Goal: Task Accomplishment & Management: Complete application form

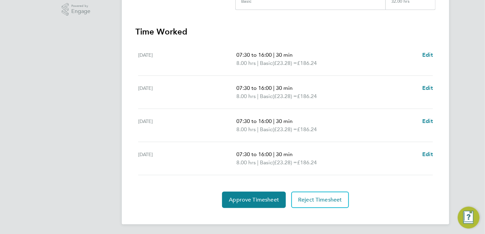
scroll to position [175, 0]
click at [256, 198] on span "Approve Timesheet" at bounding box center [254, 199] width 50 height 7
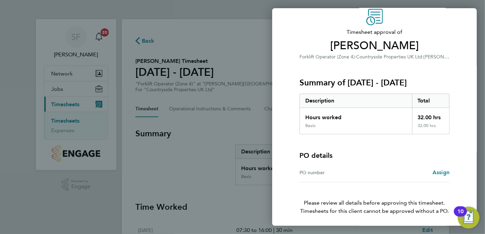
scroll to position [54, 0]
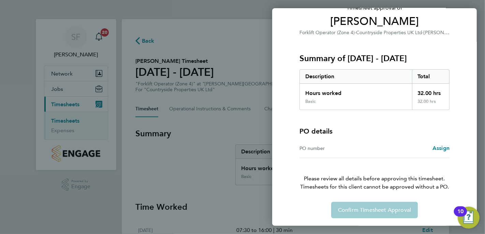
click at [360, 207] on div "Confirm Timesheet Approval" at bounding box center [375, 210] width 167 height 16
click at [439, 148] on span "Assign" at bounding box center [441, 148] width 17 height 6
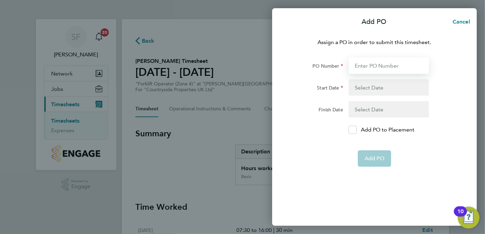
click at [360, 68] on input "PO Number" at bounding box center [389, 65] width 81 height 16
type input "1"
click at [370, 87] on button "button" at bounding box center [389, 87] width 81 height 16
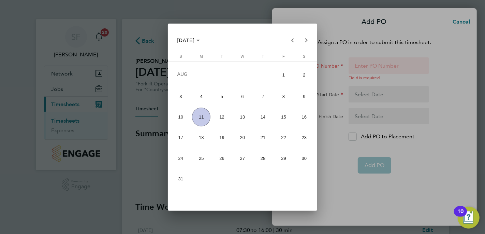
click at [200, 115] on span "11" at bounding box center [201, 117] width 18 height 18
type input "[DATE]"
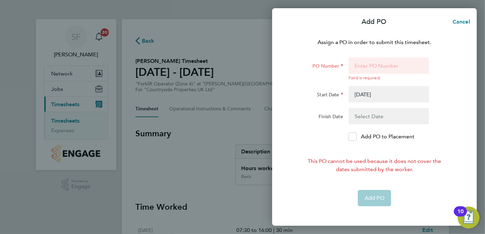
click at [367, 115] on button "button" at bounding box center [389, 116] width 81 height 16
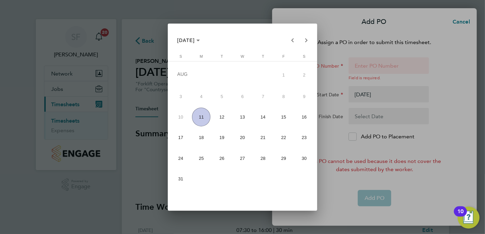
click at [203, 117] on span "11" at bounding box center [201, 117] width 18 height 18
type input "[DATE]"
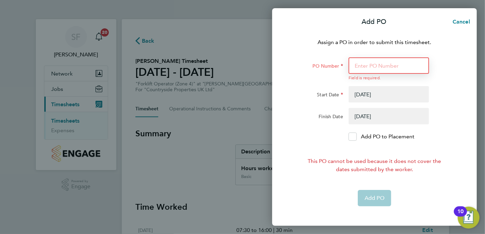
click at [367, 67] on input "PO Number" at bounding box center [389, 65] width 81 height 16
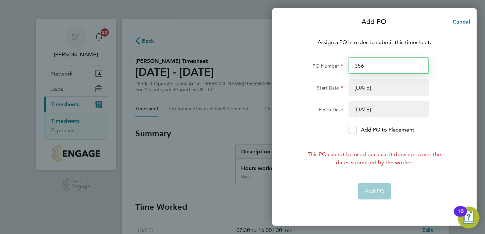
type input "3561"
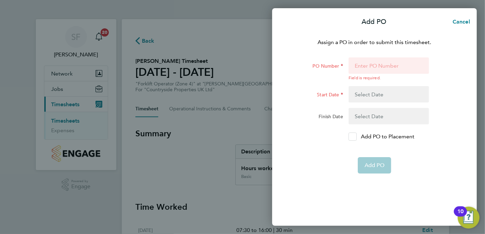
click at [358, 138] on label "Add PO to Placement" at bounding box center [389, 136] width 81 height 8
click at [355, 137] on input "Add PO to Placement" at bounding box center [355, 137] width 0 height 0
click at [374, 166] on app-form-button "Add PO" at bounding box center [374, 165] width 33 height 16
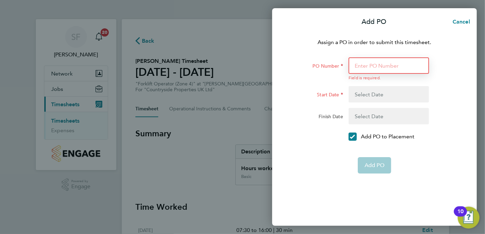
click at [382, 69] on input "PO Number" at bounding box center [389, 65] width 81 height 16
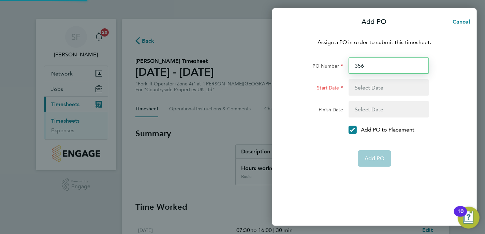
type input "3561"
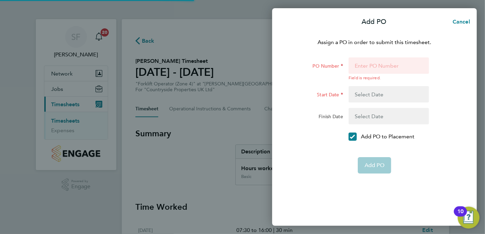
click at [376, 93] on button "button" at bounding box center [389, 94] width 81 height 16
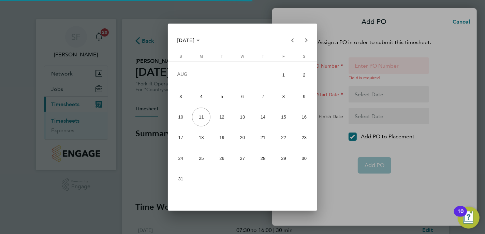
click at [285, 74] on span "1" at bounding box center [283, 75] width 18 height 20
type input "[DATE]"
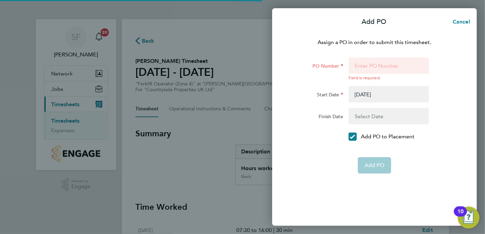
click at [373, 113] on button "button" at bounding box center [389, 116] width 81 height 16
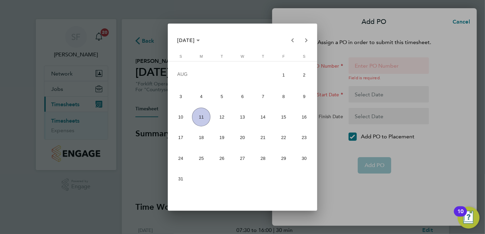
click at [199, 115] on span "11" at bounding box center [201, 117] width 18 height 18
type input "[DATE]"
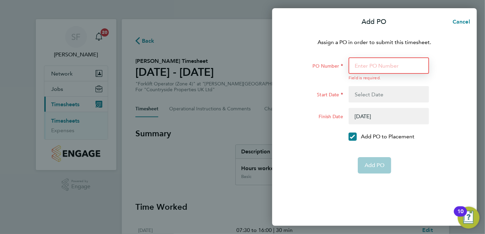
click at [370, 66] on input "PO Number" at bounding box center [389, 65] width 81 height 16
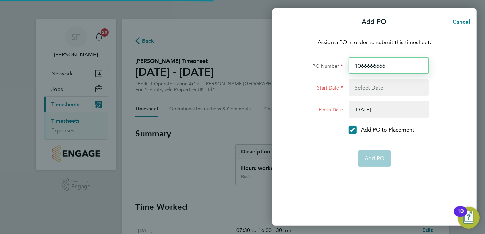
drag, startPoint x: 361, startPoint y: 66, endPoint x: 351, endPoint y: 65, distance: 10.3
click at [351, 65] on input "1066666666" at bounding box center [389, 65] width 81 height 16
type input "66666666"
type input "66666666666"
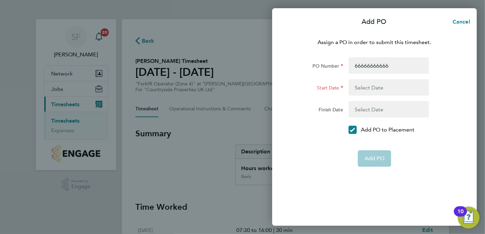
click at [389, 88] on button "button" at bounding box center [389, 87] width 81 height 16
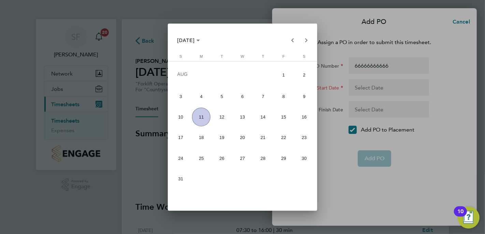
click at [286, 71] on span "1" at bounding box center [283, 75] width 18 height 20
type input "[DATE]"
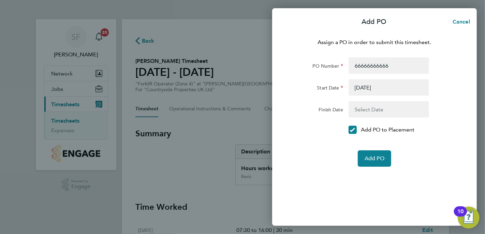
click at [359, 112] on button "button" at bounding box center [389, 109] width 81 height 16
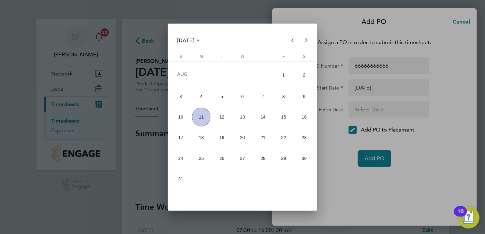
click at [201, 116] on span "11" at bounding box center [201, 117] width 18 height 18
type input "[DATE]"
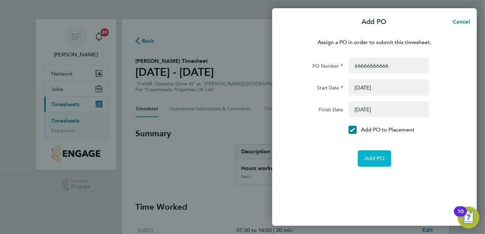
click at [374, 156] on span "Add PO" at bounding box center [375, 158] width 20 height 7
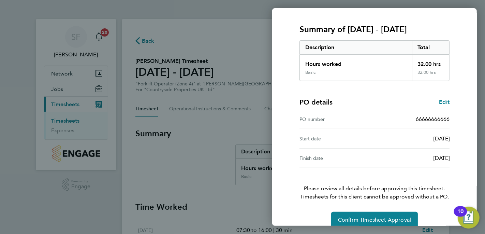
scroll to position [93, 0]
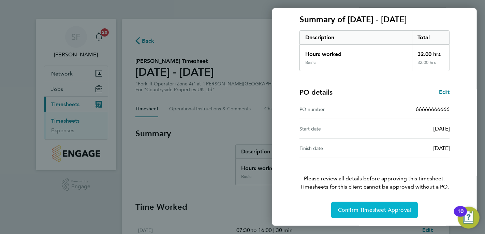
click at [365, 205] on button "Confirm Timesheet Approval" at bounding box center [374, 210] width 87 height 16
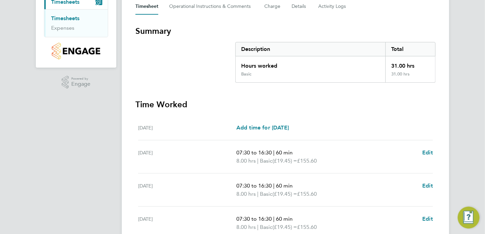
scroll to position [200, 0]
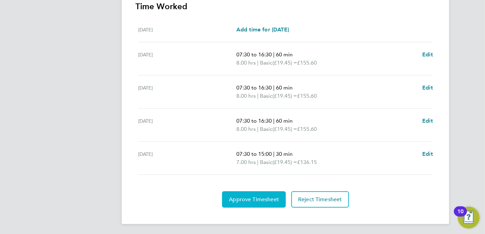
click at [266, 196] on span "Approve Timesheet" at bounding box center [254, 199] width 50 height 7
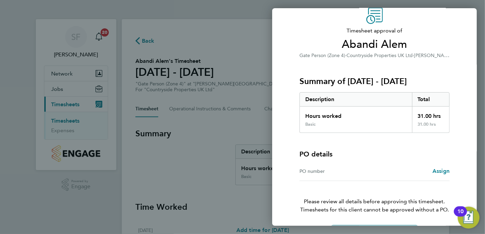
scroll to position [54, 0]
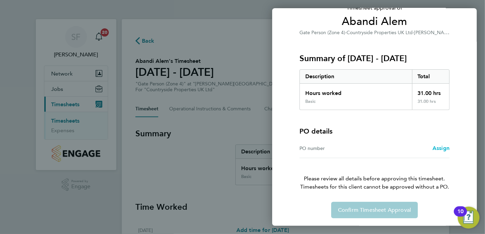
click at [435, 147] on span "Assign" at bounding box center [441, 148] width 17 height 6
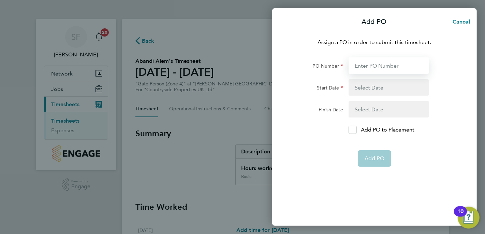
click at [383, 67] on input "PO Number" at bounding box center [389, 65] width 81 height 16
click at [392, 68] on input "666666" at bounding box center [389, 65] width 81 height 16
click at [409, 67] on input "666666" at bounding box center [389, 65] width 81 height 16
type input "66666666666"
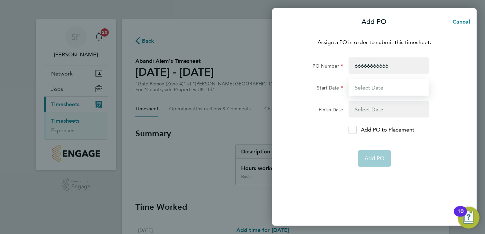
type input "[DATE]"
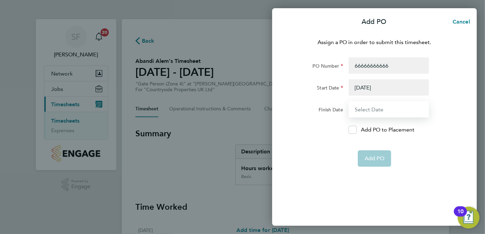
type input "[DATE]"
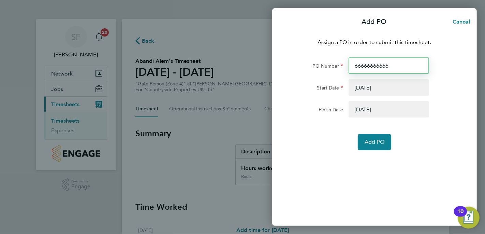
type input "666666666667"
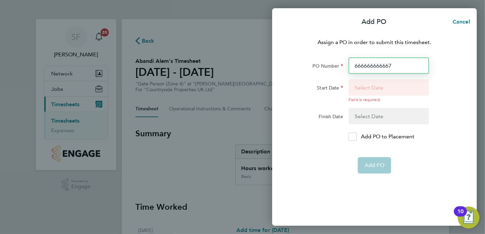
type input "666666666667"
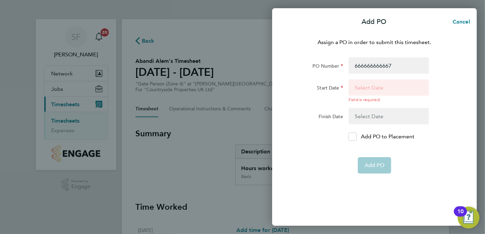
click at [364, 91] on button "button" at bounding box center [389, 90] width 81 height 23
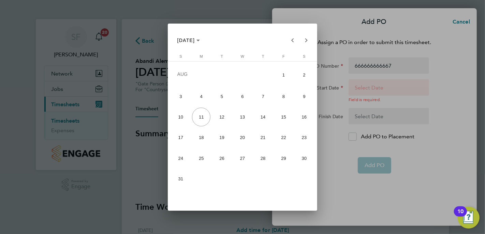
click at [281, 75] on span "1" at bounding box center [283, 75] width 18 height 20
type input "[DATE]"
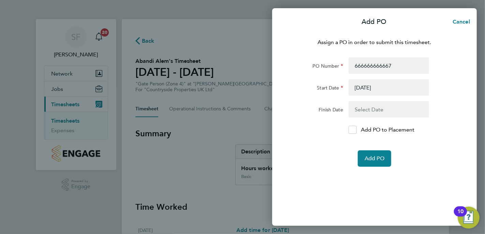
click at [361, 105] on button "button" at bounding box center [389, 109] width 81 height 16
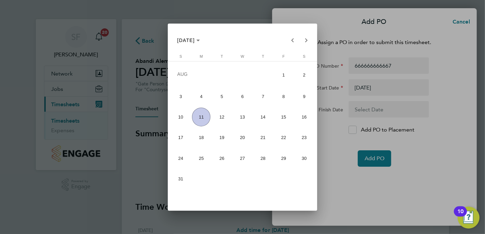
click at [204, 117] on span "11" at bounding box center [201, 117] width 18 height 18
type input "[DATE]"
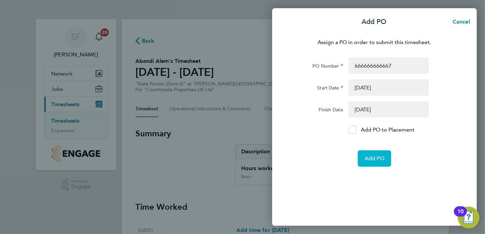
click at [367, 158] on span "Add PO" at bounding box center [375, 158] width 20 height 7
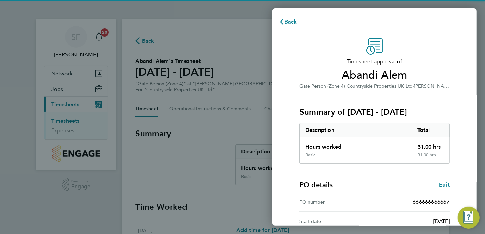
scroll to position [93, 0]
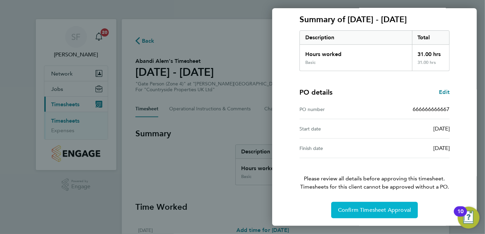
click at [367, 208] on span "Confirm Timesheet Approval" at bounding box center [374, 210] width 73 height 7
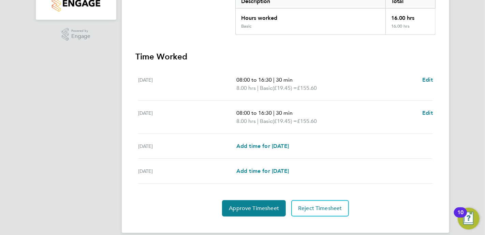
scroll to position [158, 0]
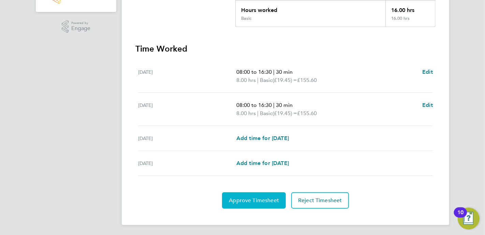
click at [265, 197] on span "Approve Timesheet" at bounding box center [254, 200] width 50 height 7
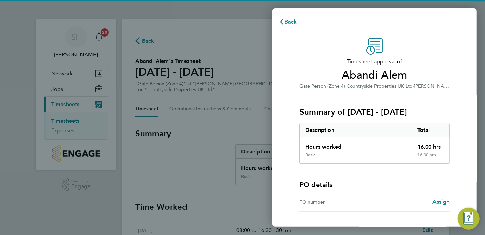
scroll to position [52, 0]
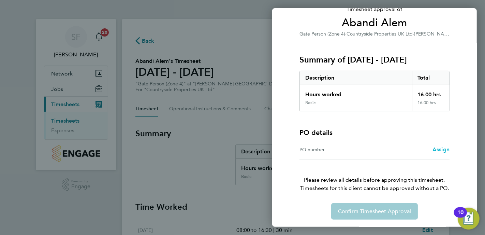
click at [442, 146] on span "Assign" at bounding box center [441, 149] width 17 height 6
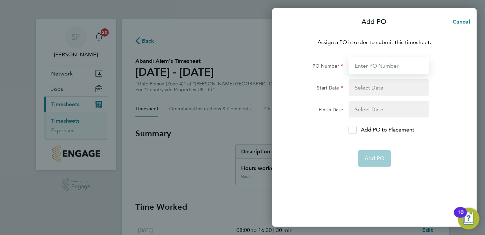
click at [377, 68] on input "PO Number" at bounding box center [389, 65] width 81 height 16
type input "9999999999"
click at [373, 85] on button "button" at bounding box center [389, 87] width 81 height 16
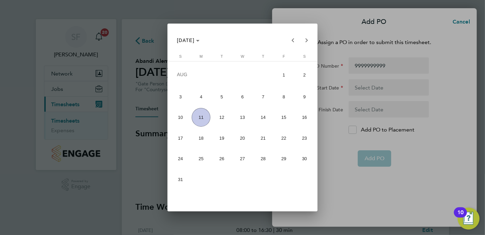
click at [285, 77] on span "1" at bounding box center [284, 75] width 19 height 20
type input "[DATE]"
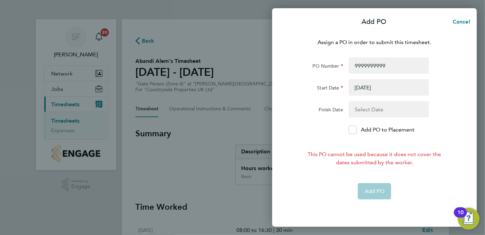
click at [361, 109] on button "button" at bounding box center [389, 109] width 81 height 16
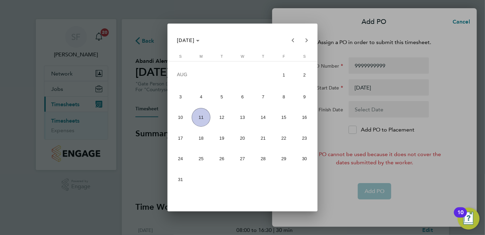
click at [204, 120] on span "11" at bounding box center [201, 117] width 19 height 19
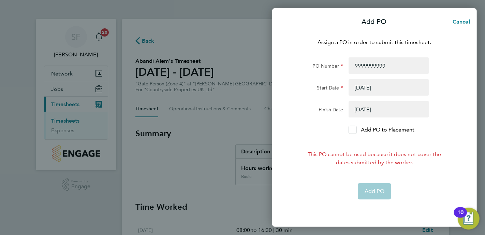
click at [352, 131] on icon at bounding box center [353, 130] width 5 height 4
click at [355, 130] on input "Add PO to Placement" at bounding box center [355, 130] width 0 height 0
click at [377, 114] on button "button" at bounding box center [389, 109] width 81 height 16
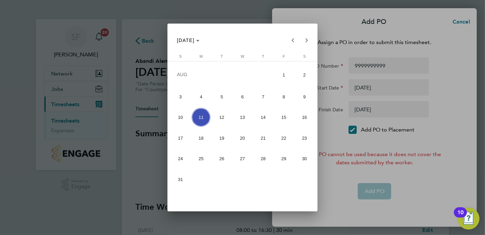
click at [286, 74] on span "1" at bounding box center [284, 75] width 19 height 20
type input "[DATE]"
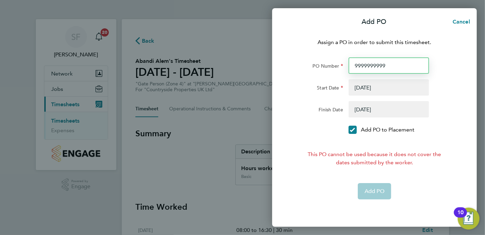
click at [389, 68] on input "9999999999" at bounding box center [389, 65] width 81 height 16
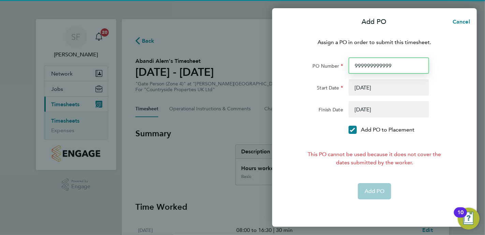
type input "999999999999"
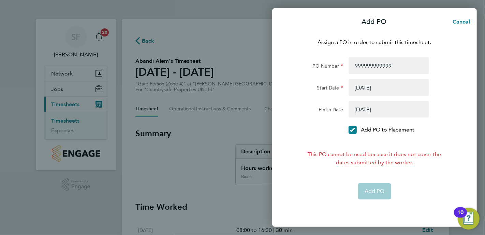
click at [385, 90] on button "button" at bounding box center [389, 87] width 81 height 16
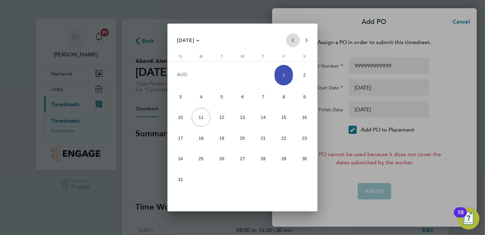
click at [293, 39] on span "Previous month" at bounding box center [293, 40] width 14 height 14
click at [264, 157] on span "24" at bounding box center [263, 157] width 19 height 19
type input "24 Jul 25"
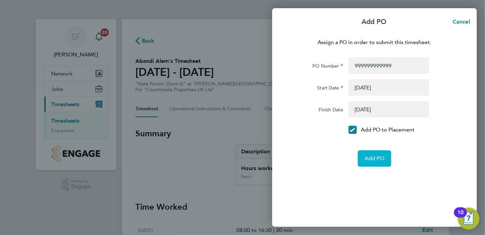
click at [366, 155] on span "Add PO" at bounding box center [375, 158] width 20 height 7
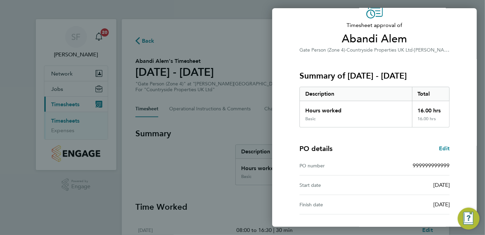
scroll to position [91, 0]
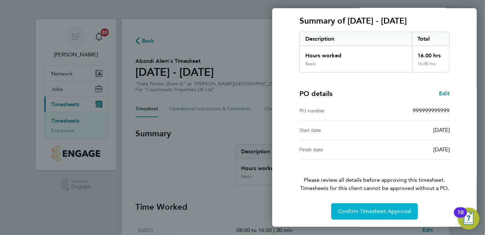
click at [356, 208] on span "Confirm Timesheet Approval" at bounding box center [374, 211] width 73 height 7
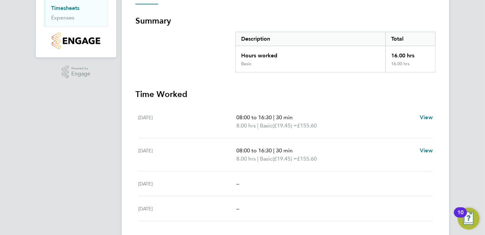
scroll to position [125, 0]
